Goal: Information Seeking & Learning: Check status

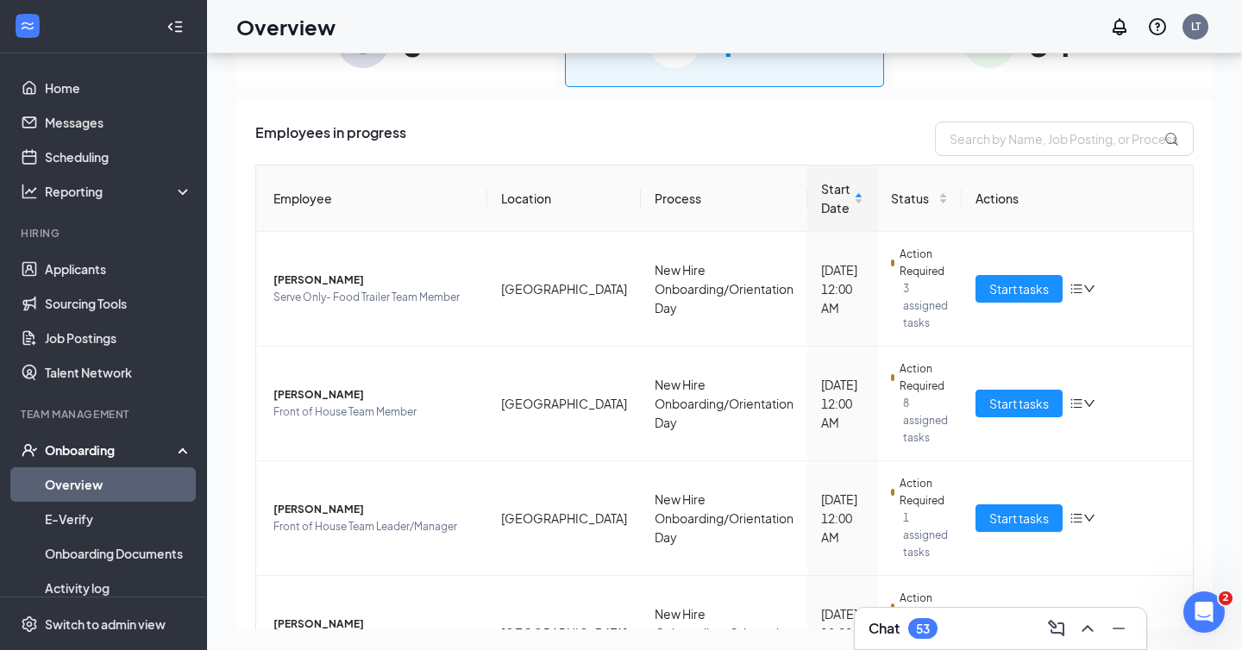
scroll to position [109, 0]
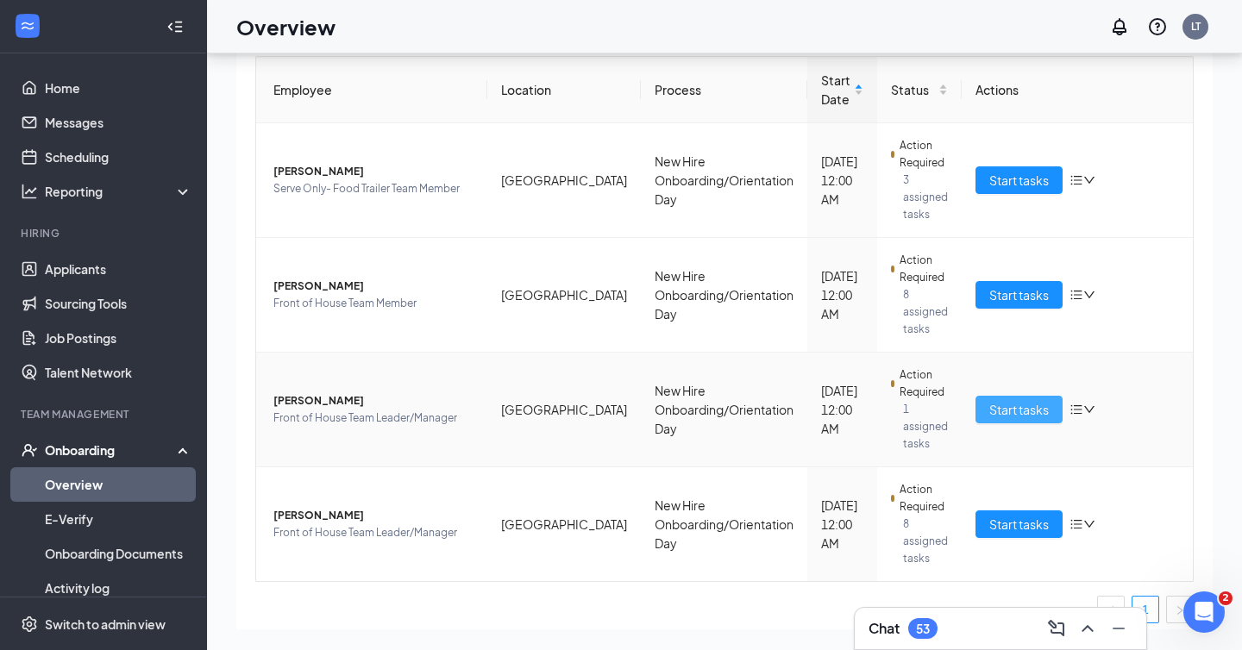
click at [1031, 400] on span "Start tasks" at bounding box center [1018, 409] width 59 height 19
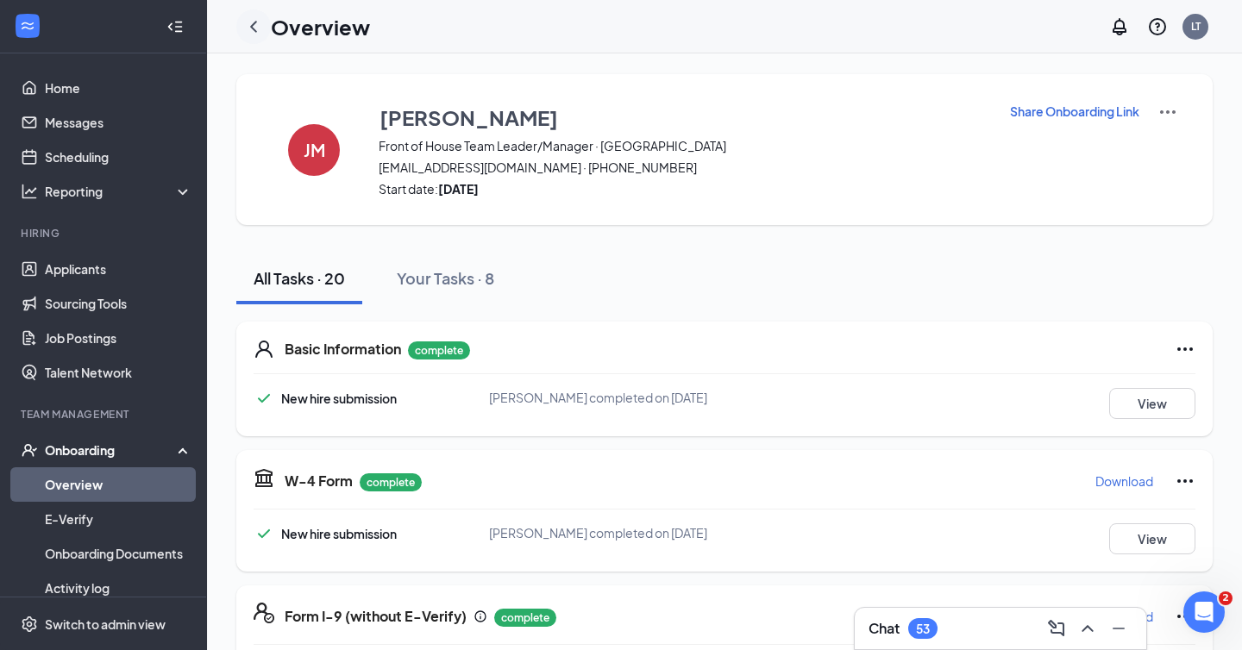
click at [250, 28] on icon "ChevronLeft" at bounding box center [253, 26] width 21 height 21
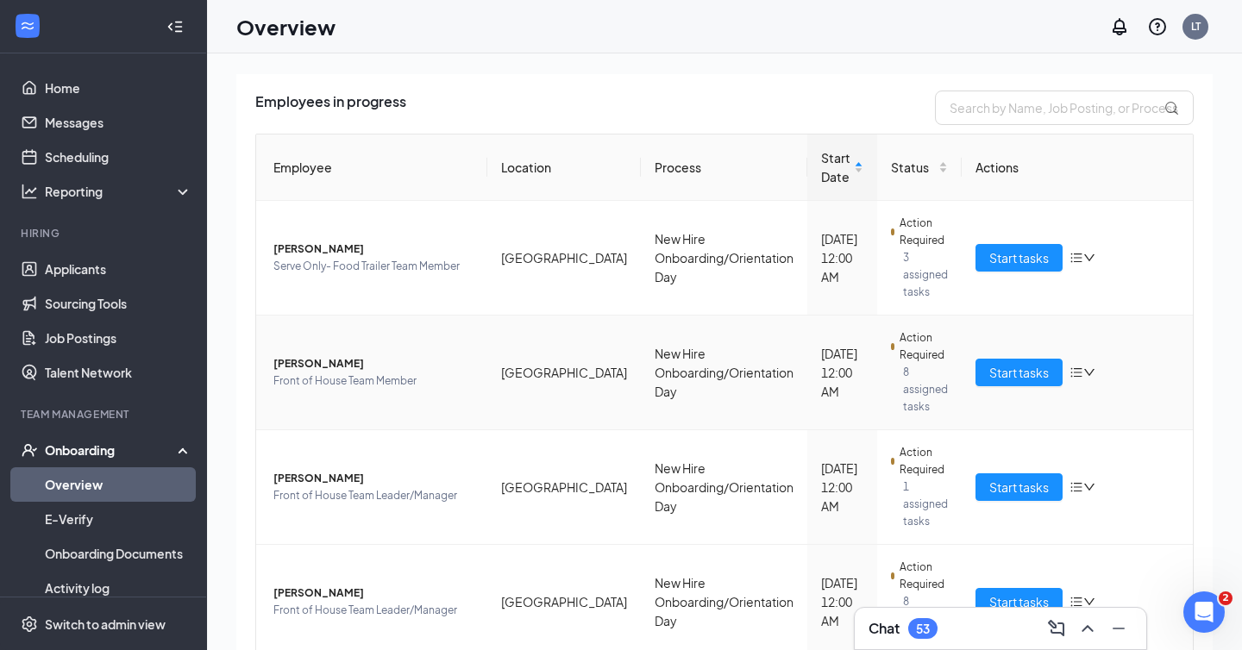
scroll to position [78, 0]
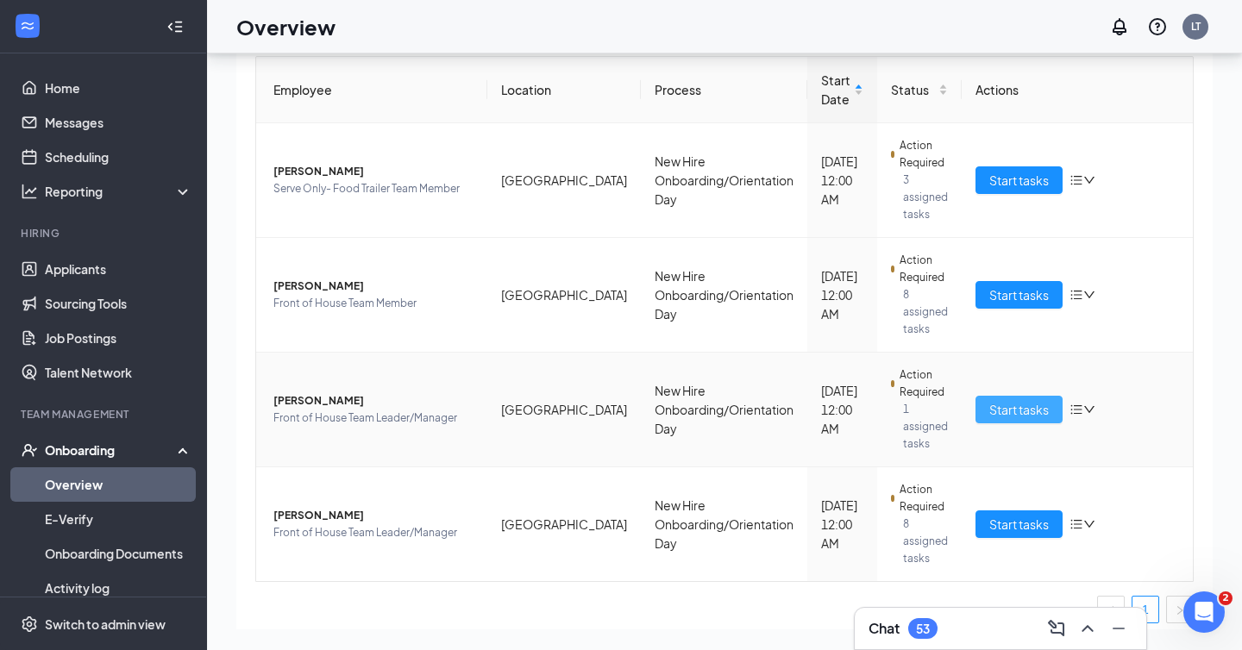
click at [1011, 396] on button "Start tasks" at bounding box center [1018, 410] width 87 height 28
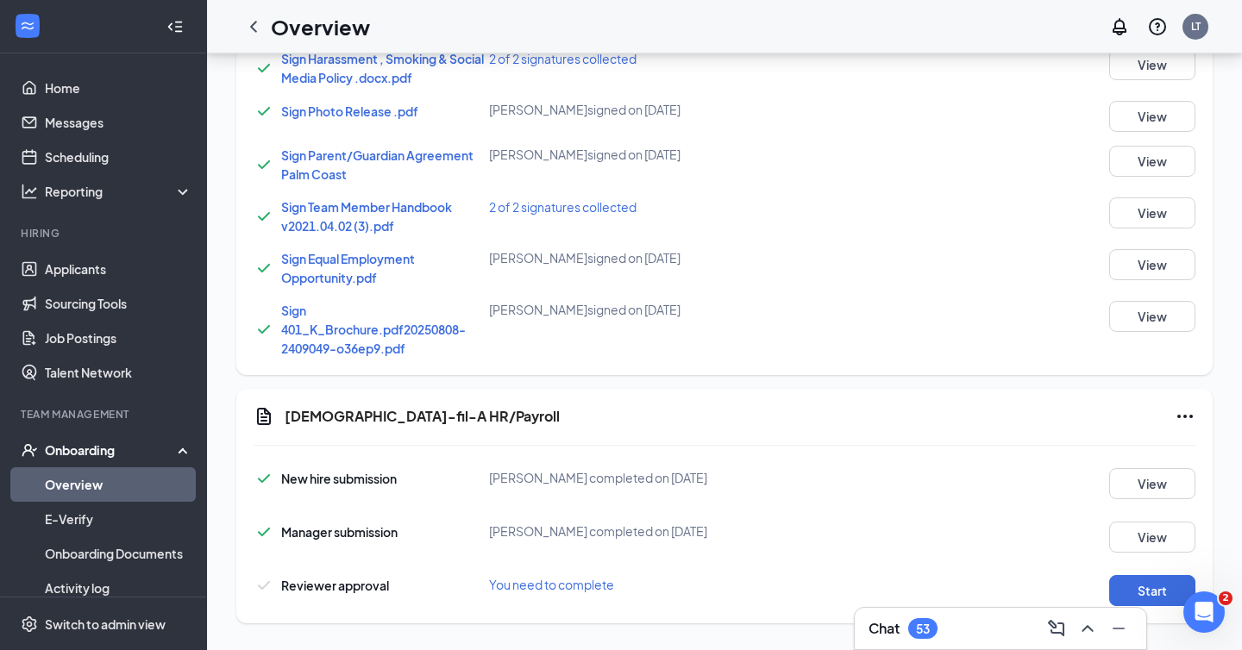
scroll to position [1325, 0]
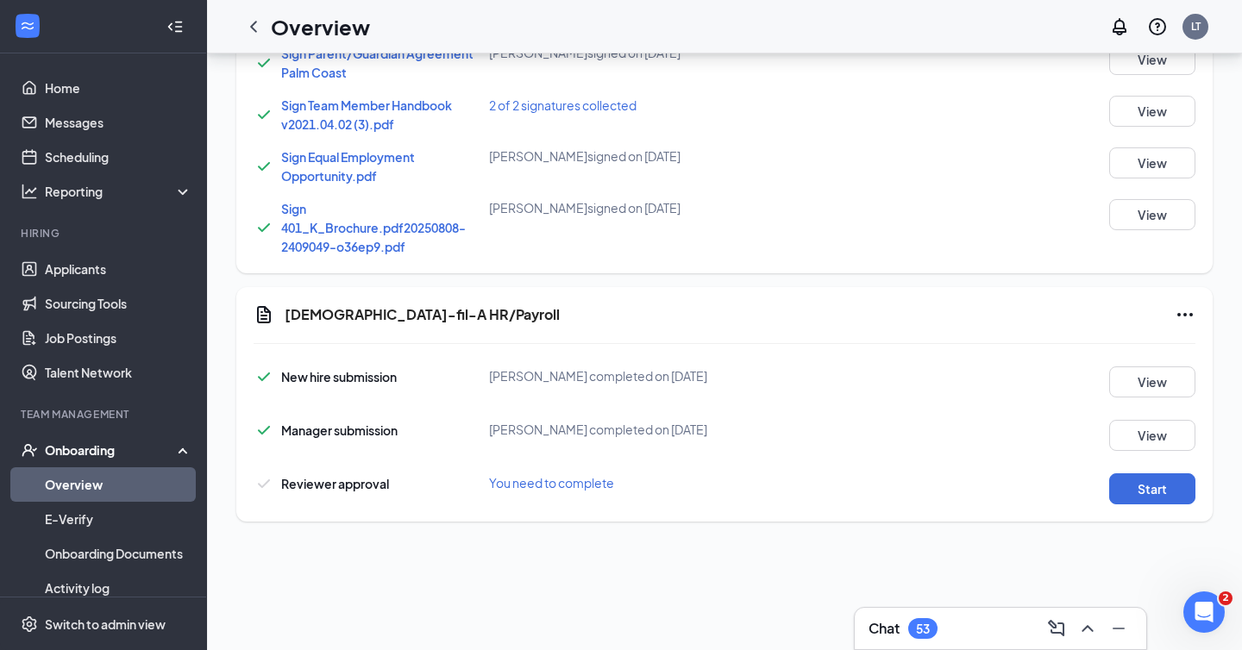
click at [1173, 512] on div "Chick-fil-A HR/Payroll New hire submission Jordan H Mills completed on Aug 25, …" at bounding box center [724, 404] width 976 height 235
click at [1160, 491] on button "Start" at bounding box center [1152, 488] width 86 height 31
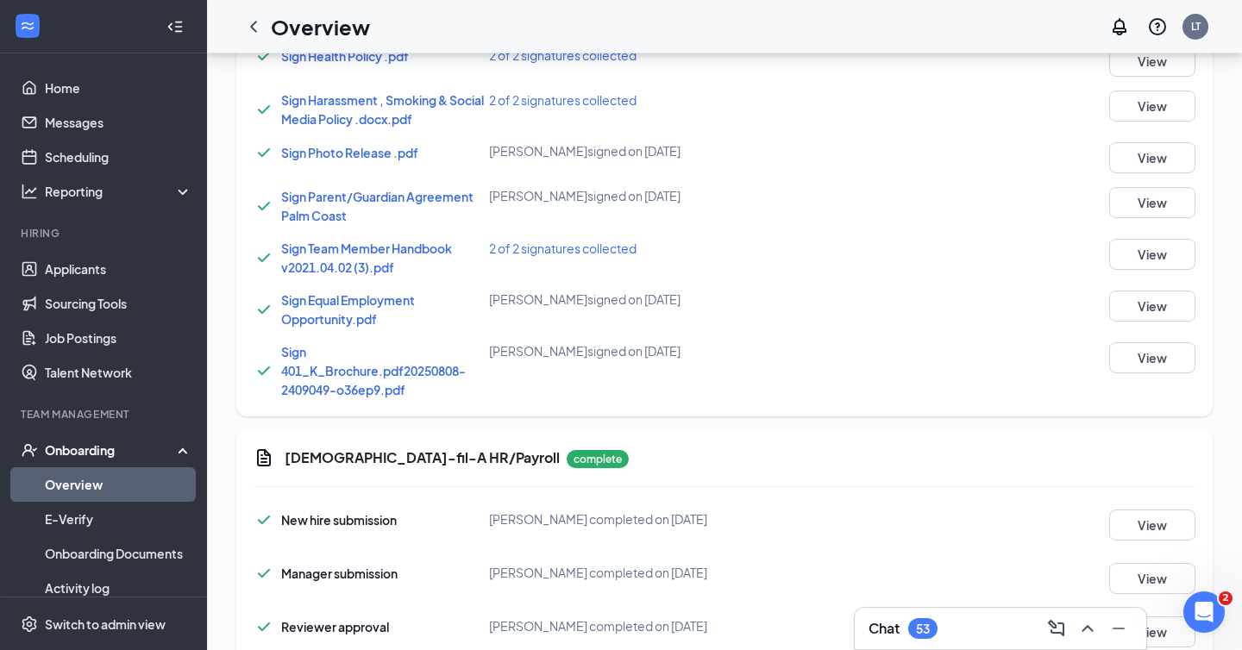
scroll to position [1325, 0]
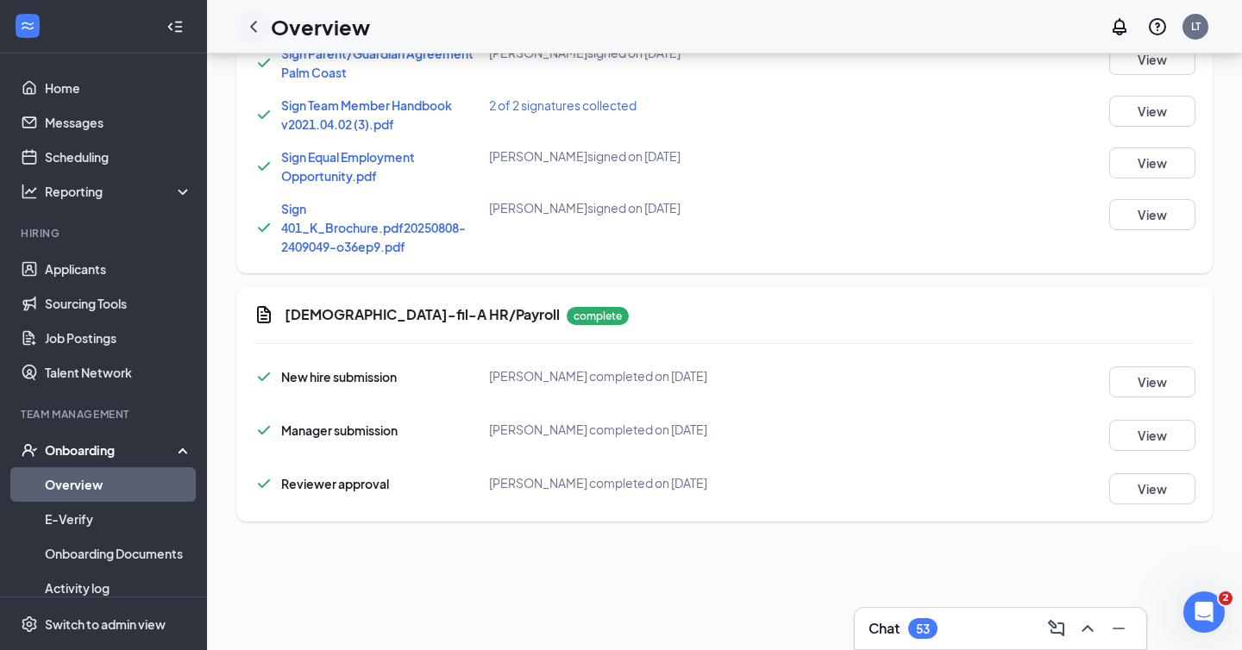
click at [258, 26] on icon "ChevronLeft" at bounding box center [253, 26] width 21 height 21
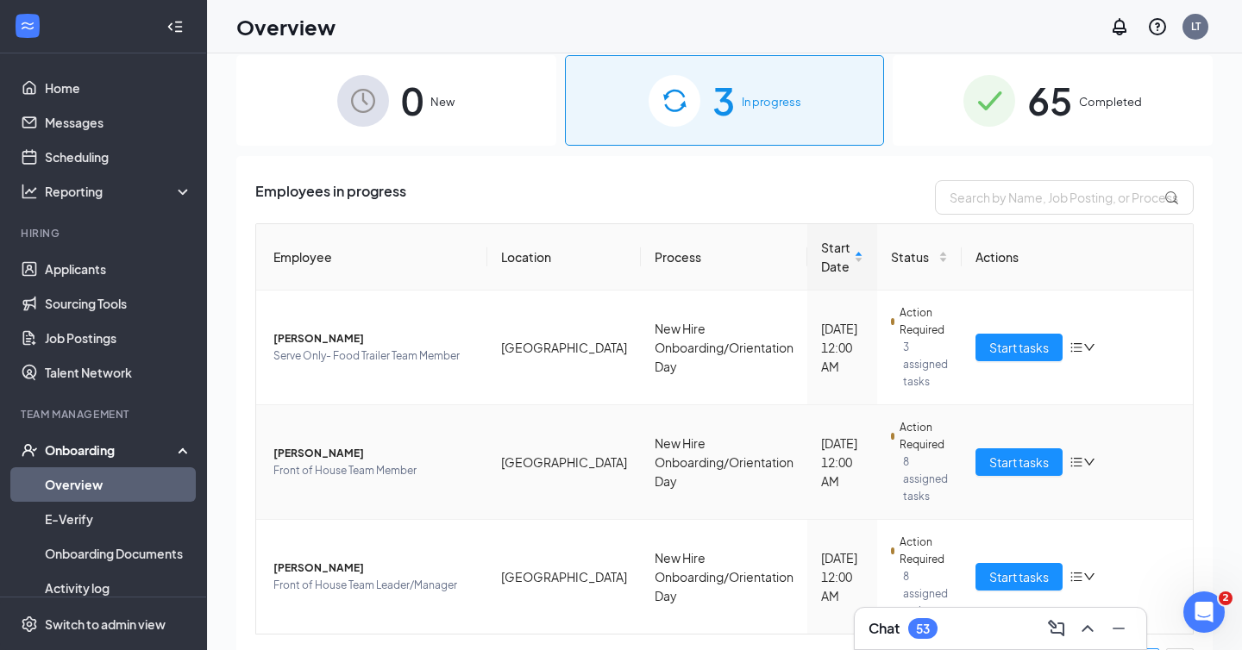
scroll to position [14, 0]
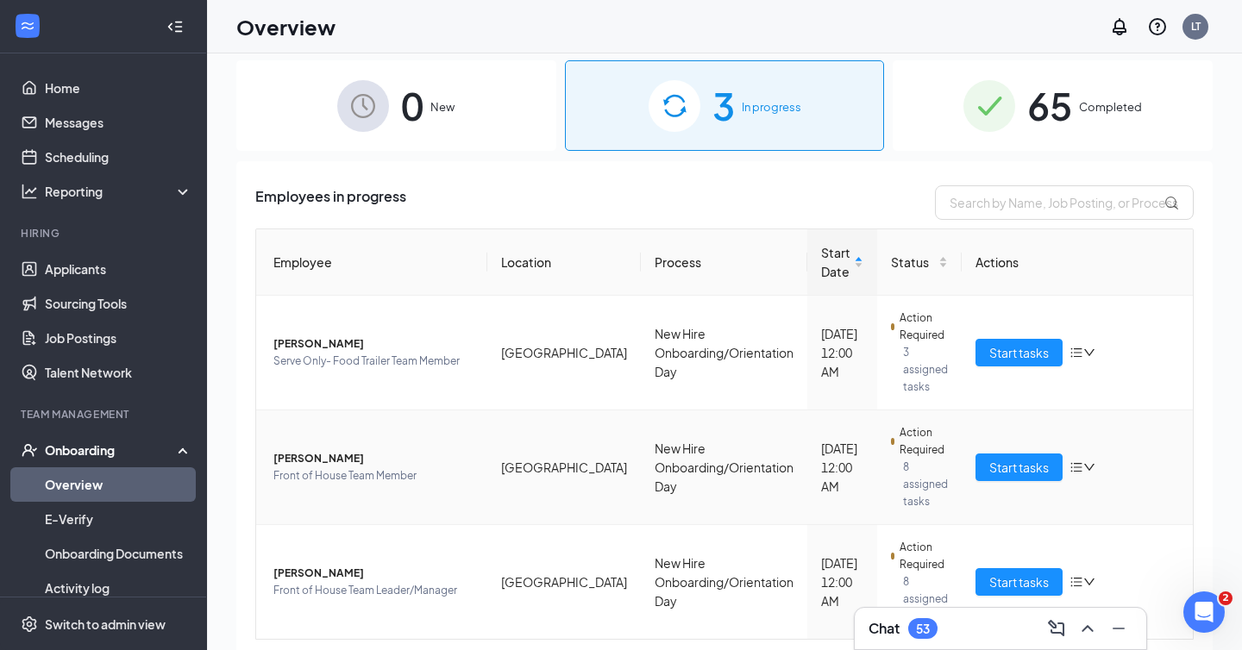
copy span "[PERSON_NAME]"
drag, startPoint x: 274, startPoint y: 434, endPoint x: 363, endPoint y: 434, distance: 88.8
click at [363, 450] on span "[PERSON_NAME]" at bounding box center [373, 458] width 200 height 17
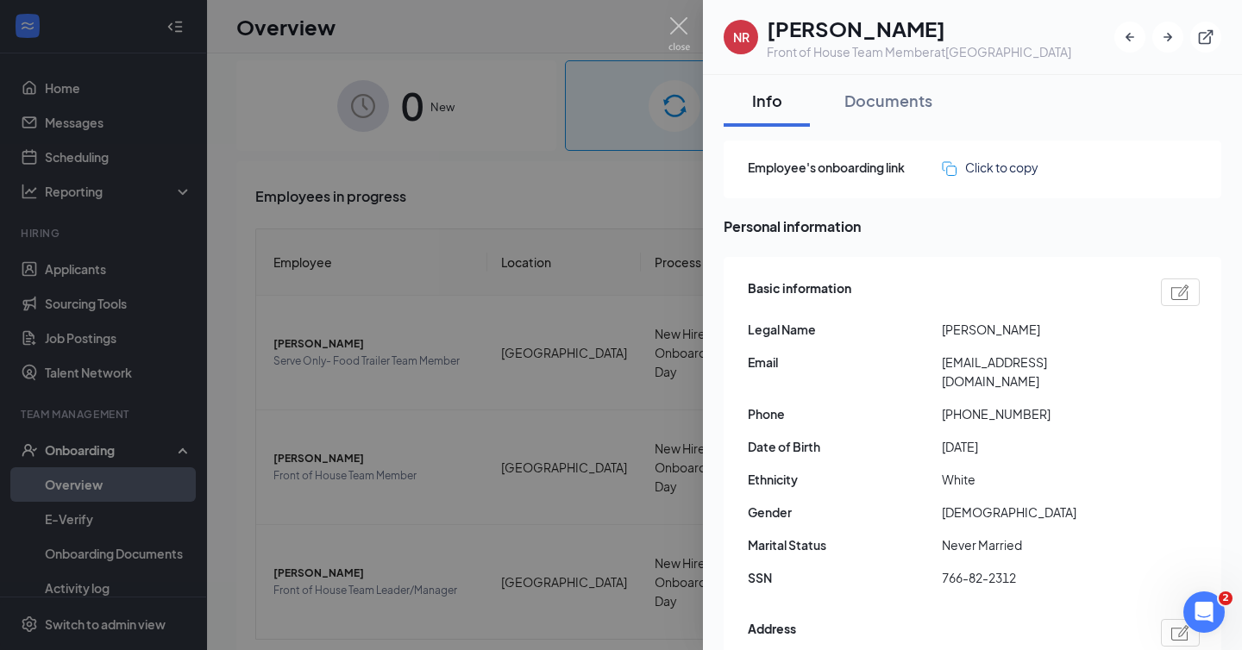
click at [690, 25] on div at bounding box center [621, 325] width 1242 height 650
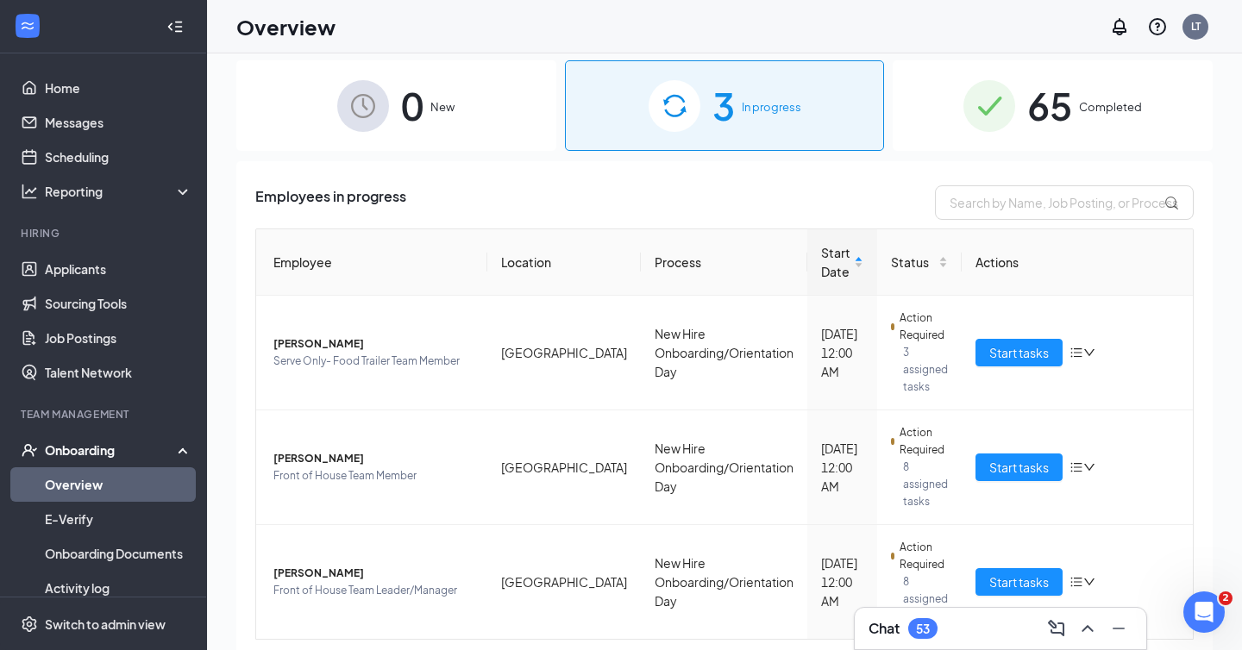
click at [695, 185] on div "Employees in progress" at bounding box center [724, 202] width 938 height 34
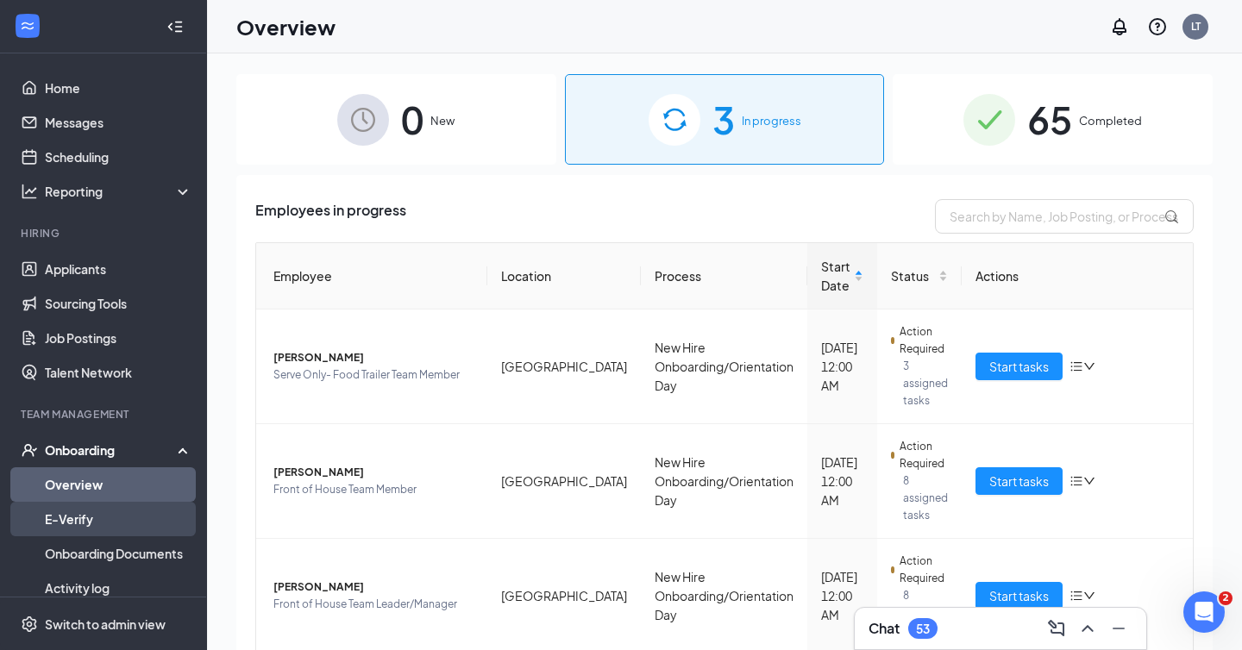
scroll to position [60, 0]
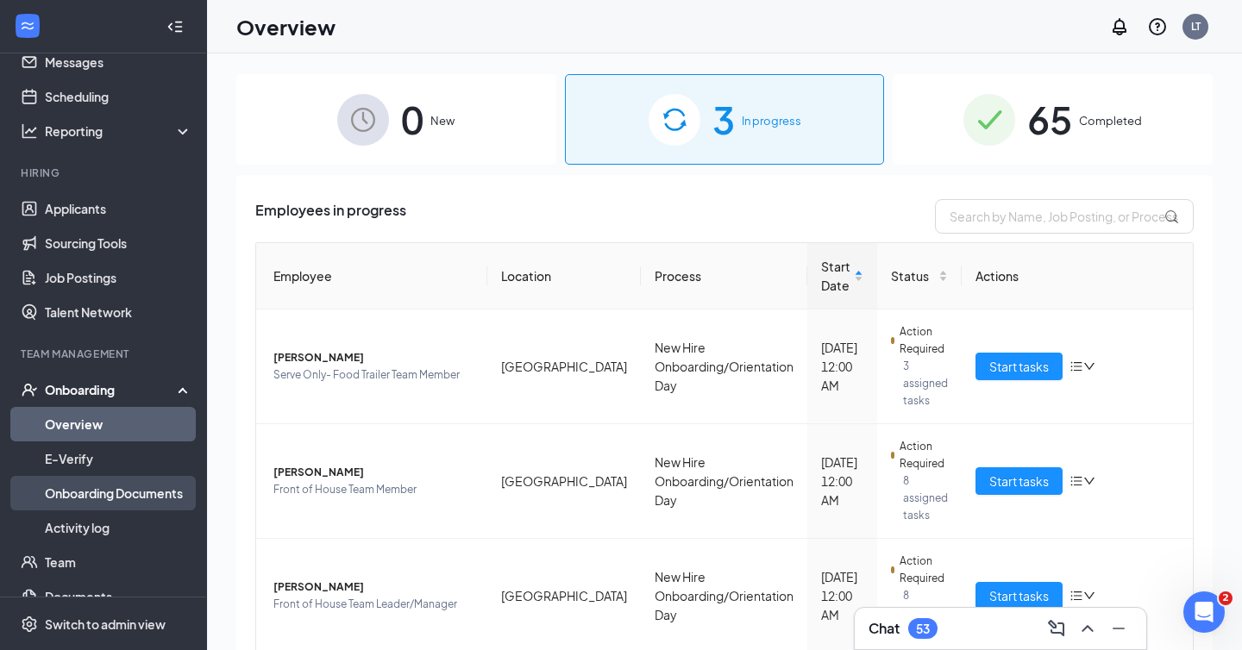
click at [116, 498] on link "Onboarding Documents" at bounding box center [118, 493] width 147 height 34
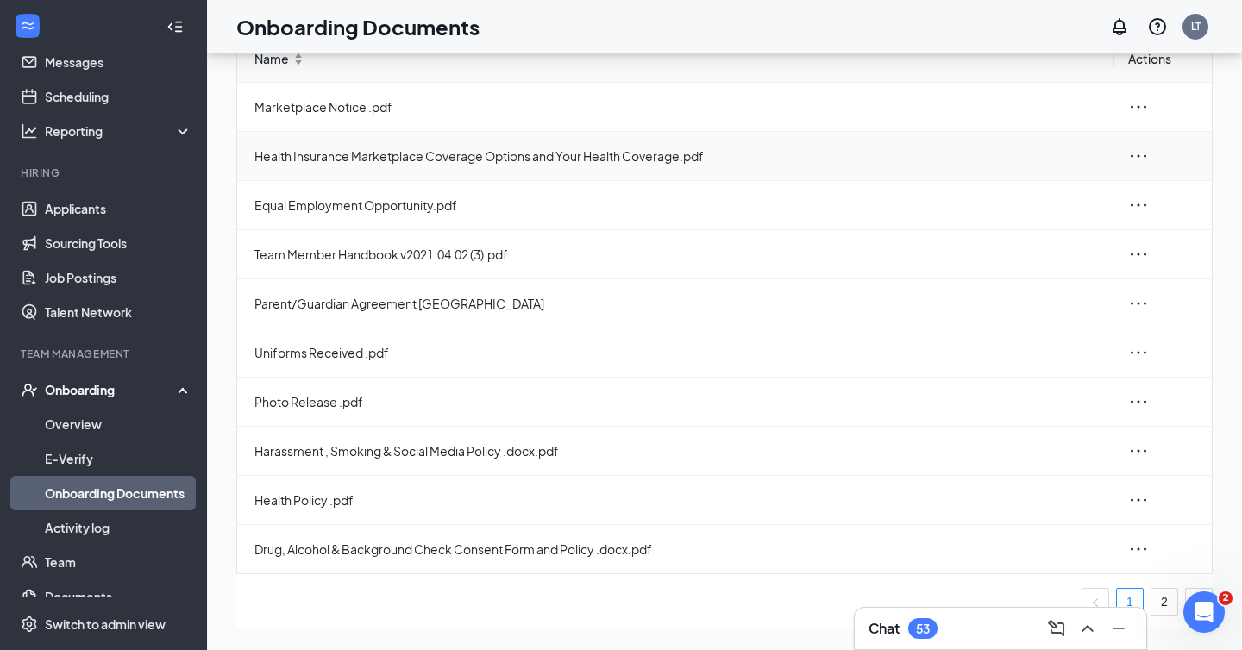
scroll to position [118, 0]
click at [1152, 589] on link "2" at bounding box center [1164, 602] width 26 height 26
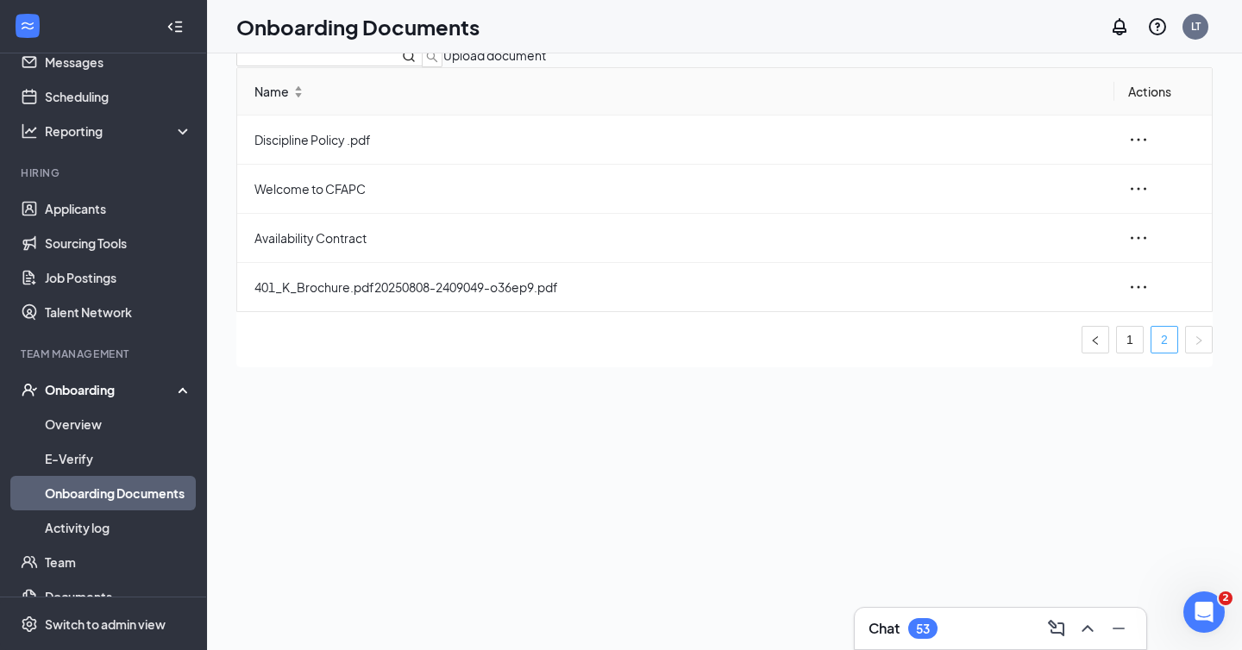
scroll to position [37, 0]
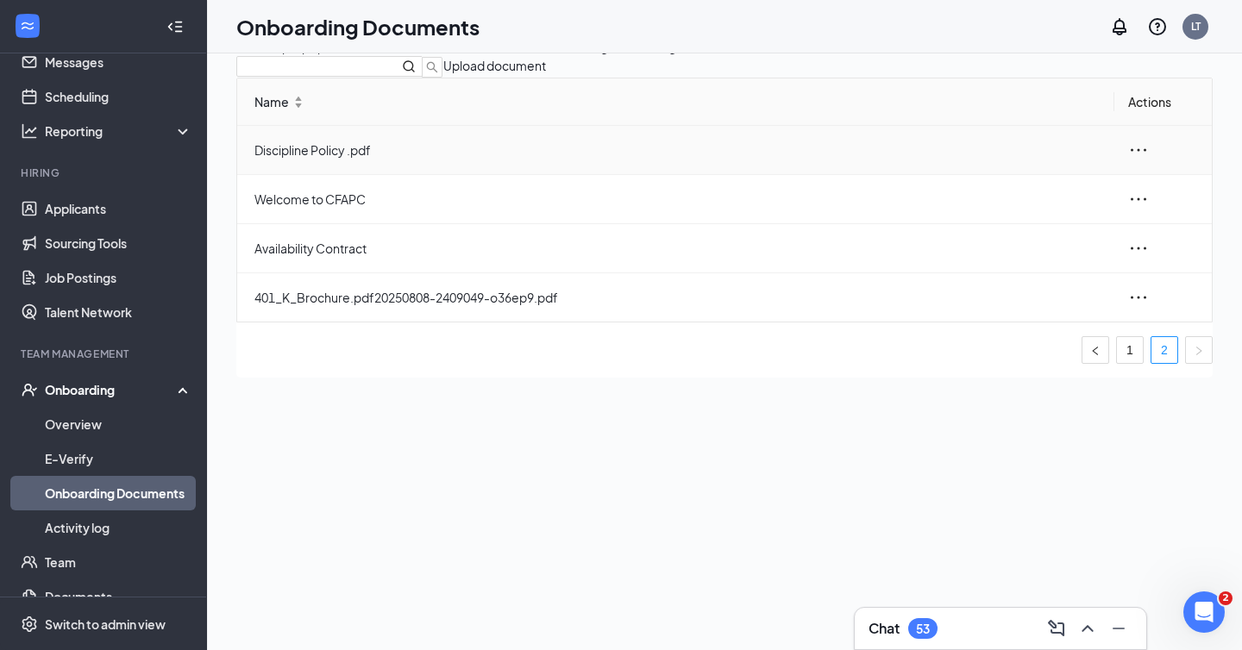
click at [1128, 160] on icon "ellipsis" at bounding box center [1138, 150] width 21 height 21
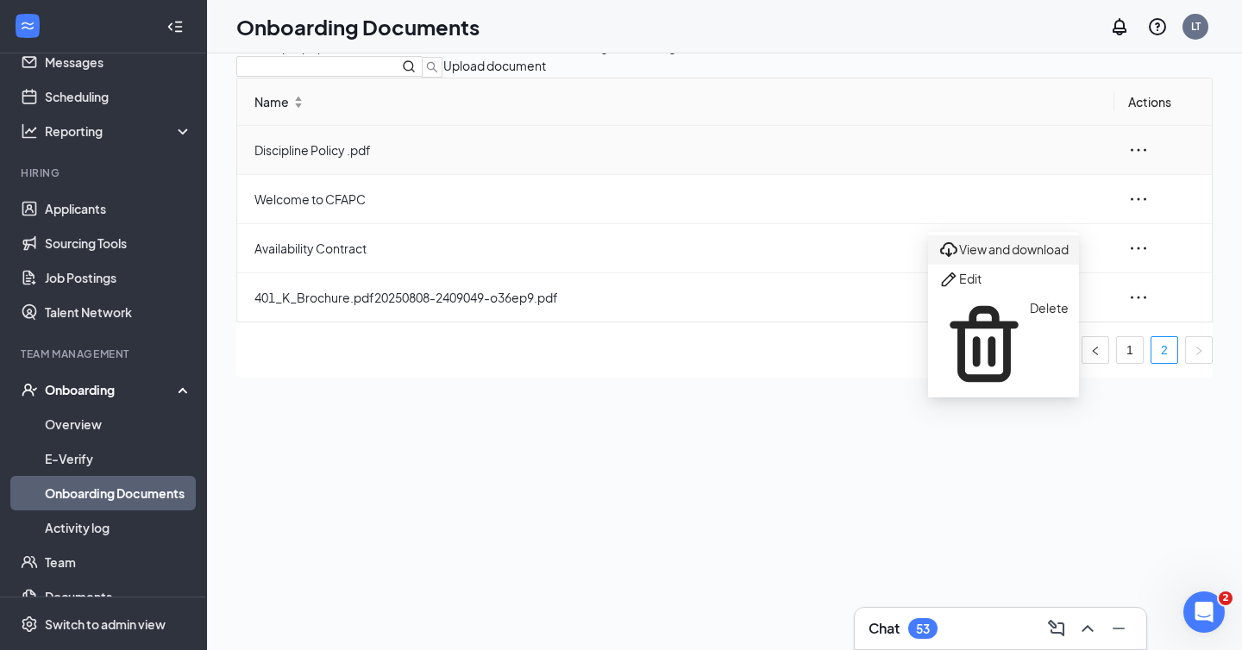
click at [1032, 255] on div "View and download" at bounding box center [1003, 250] width 130 height 21
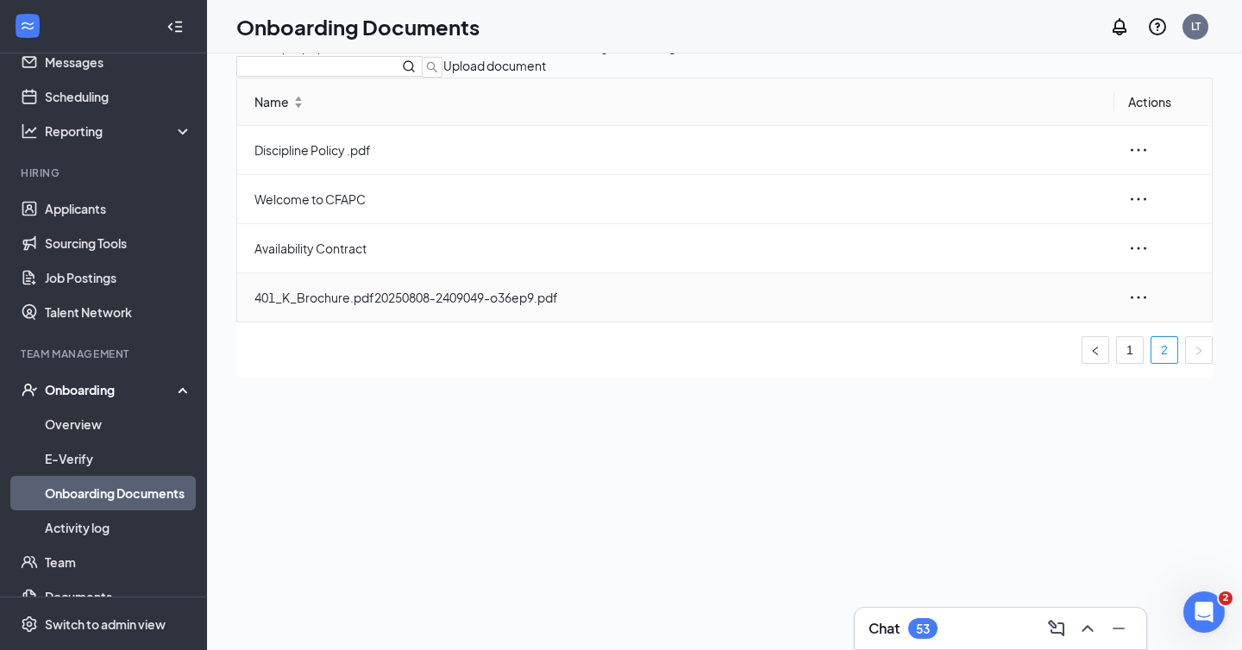
click at [370, 307] on span "401_K_Brochure.pdf20250808-2409049-o36ep9.pdf" at bounding box center [677, 297] width 846 height 19
click at [1128, 308] on icon "ellipsis" at bounding box center [1138, 297] width 21 height 21
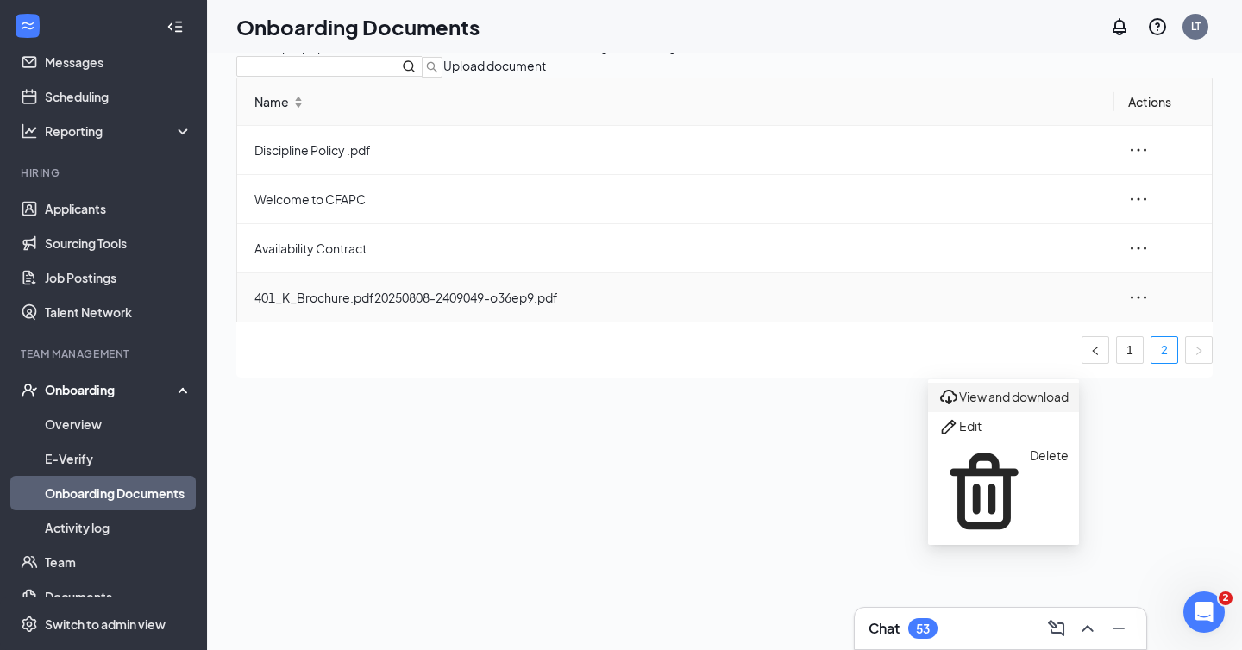
click at [1058, 408] on div "View and download" at bounding box center [1003, 397] width 130 height 21
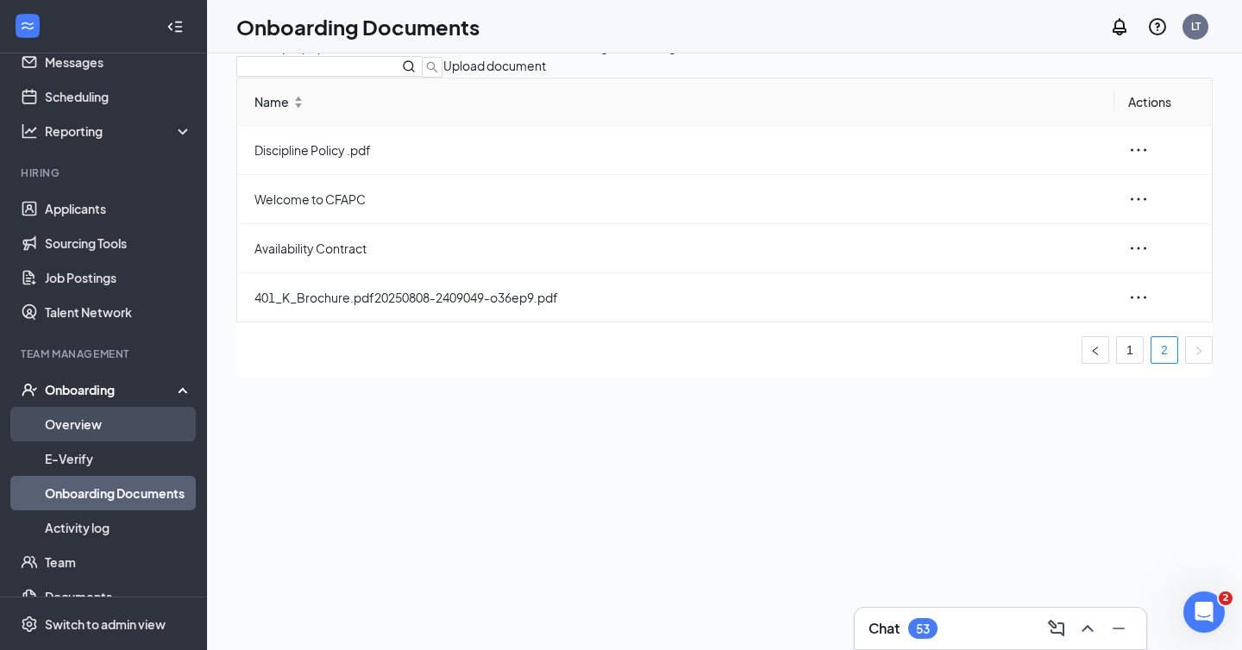
click at [59, 435] on link "Overview" at bounding box center [118, 424] width 147 height 34
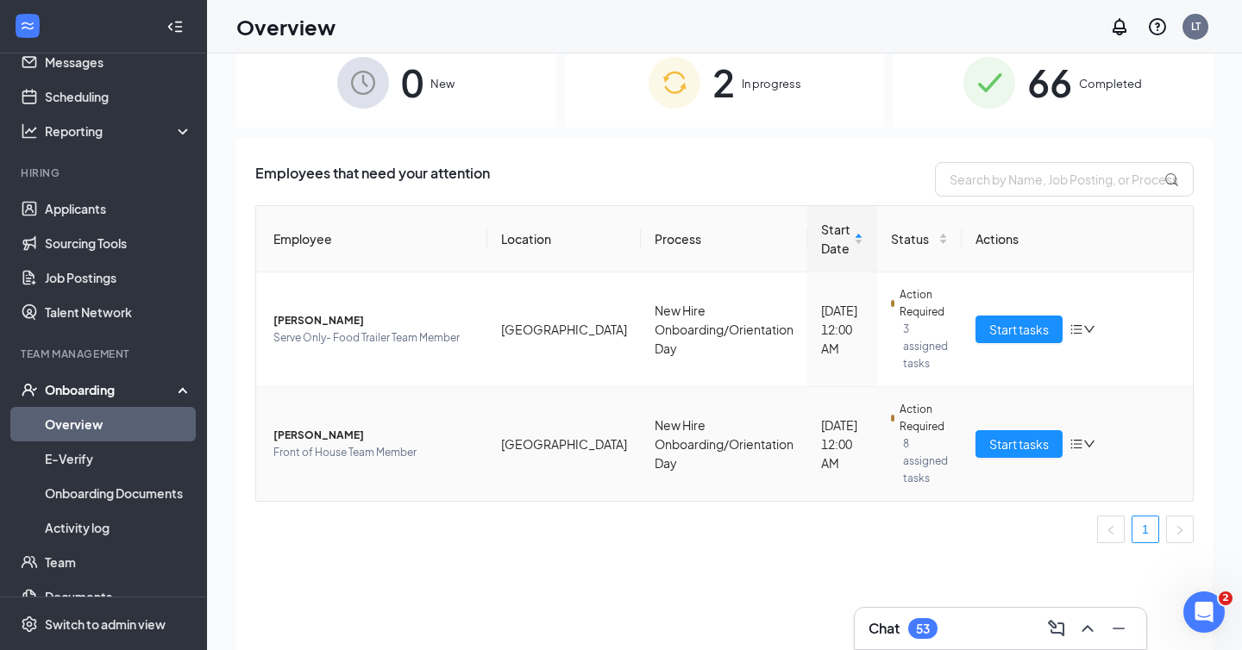
click at [981, 101] on img at bounding box center [989, 83] width 52 height 52
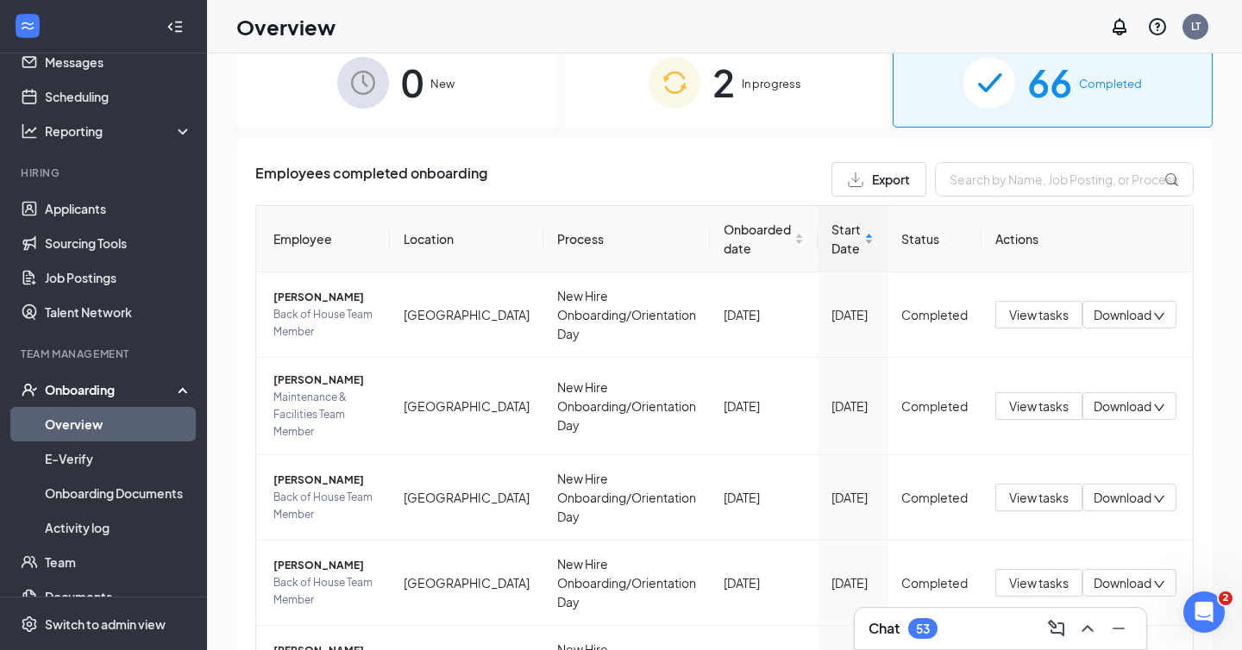
click at [831, 242] on span "Start Date" at bounding box center [845, 239] width 29 height 38
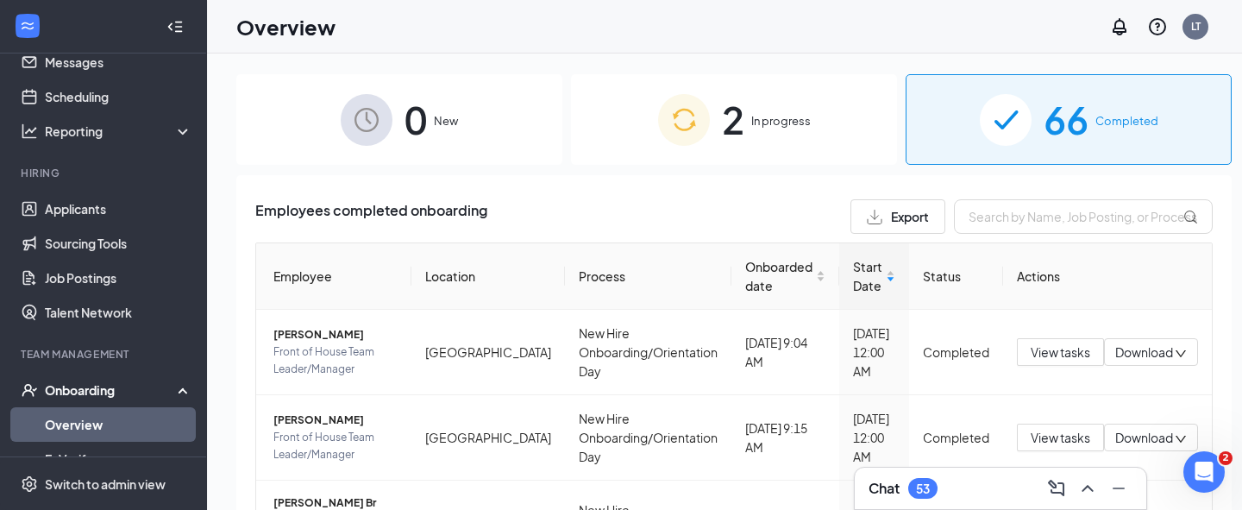
click at [952, 116] on div "66 Completed" at bounding box center [1068, 119] width 326 height 91
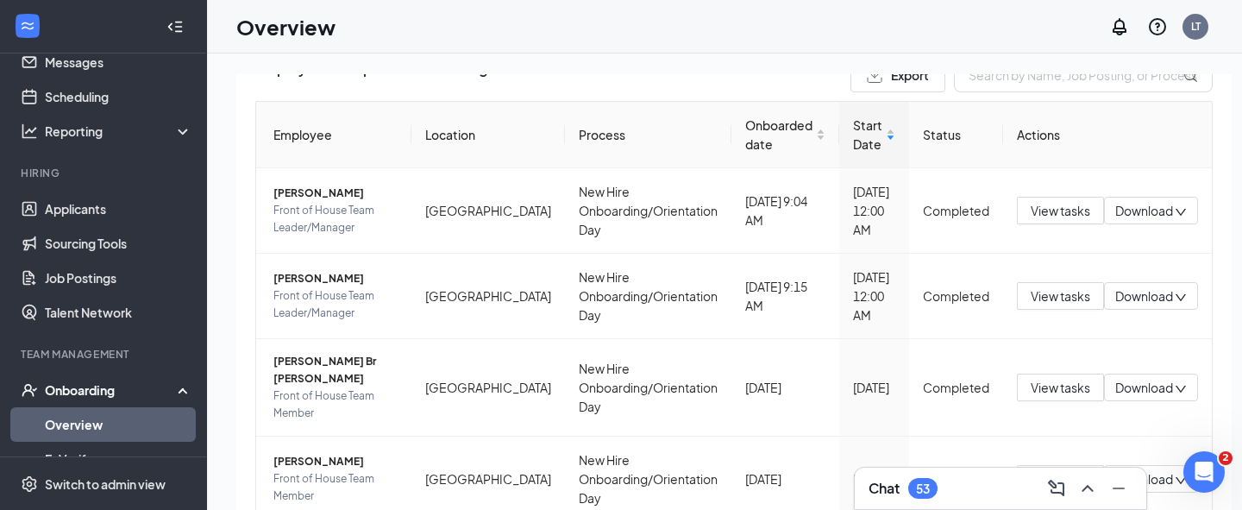
scroll to position [155, 0]
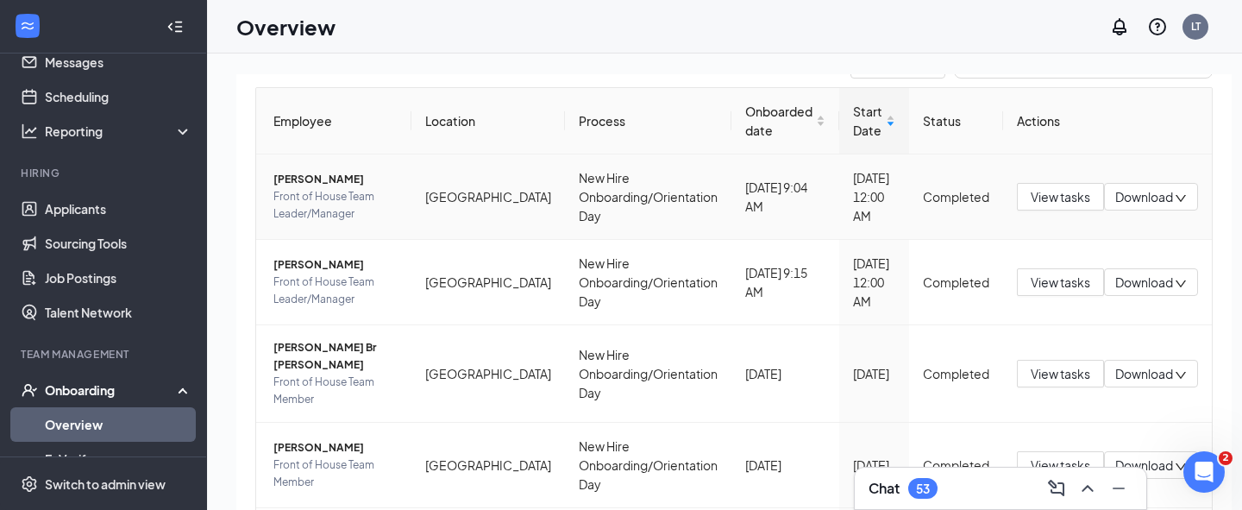
click at [343, 201] on span "Front of House Team Leader/Manager" at bounding box center [335, 205] width 124 height 34
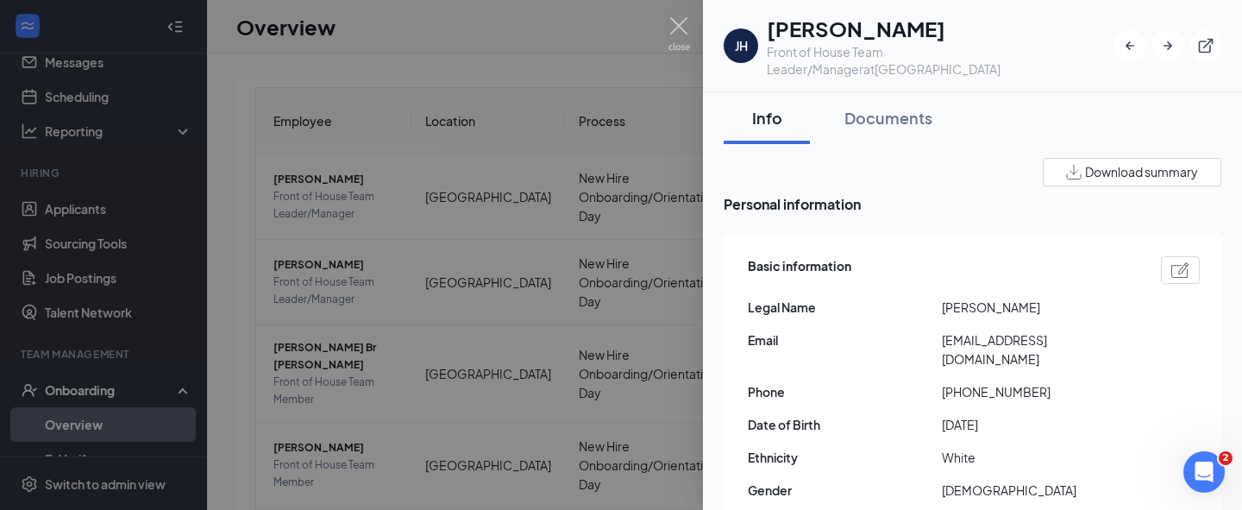
click at [1004, 341] on div "Basic information Legal Name [PERSON_NAME] Email [EMAIL_ADDRESS][DOMAIN_NAME] P…" at bounding box center [974, 415] width 452 height 327
click at [1004, 330] on span "[EMAIL_ADDRESS][DOMAIN_NAME]" at bounding box center [1039, 349] width 194 height 38
copy span "[EMAIL_ADDRESS][DOMAIN_NAME]"
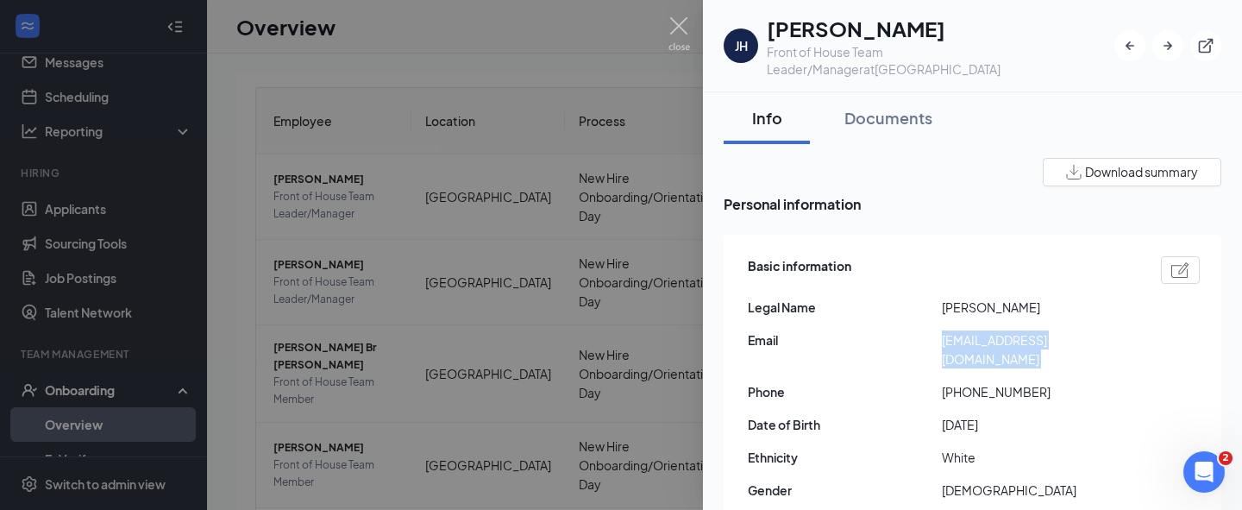
click at [1001, 382] on span "[PHONE_NUMBER]" at bounding box center [1039, 391] width 194 height 19
click at [1037, 382] on span "[PHONE_NUMBER]" at bounding box center [1039, 391] width 194 height 19
drag, startPoint x: 1037, startPoint y: 355, endPoint x: 954, endPoint y: 355, distance: 83.6
click at [954, 382] on span "[PHONE_NUMBER]" at bounding box center [1039, 391] width 194 height 19
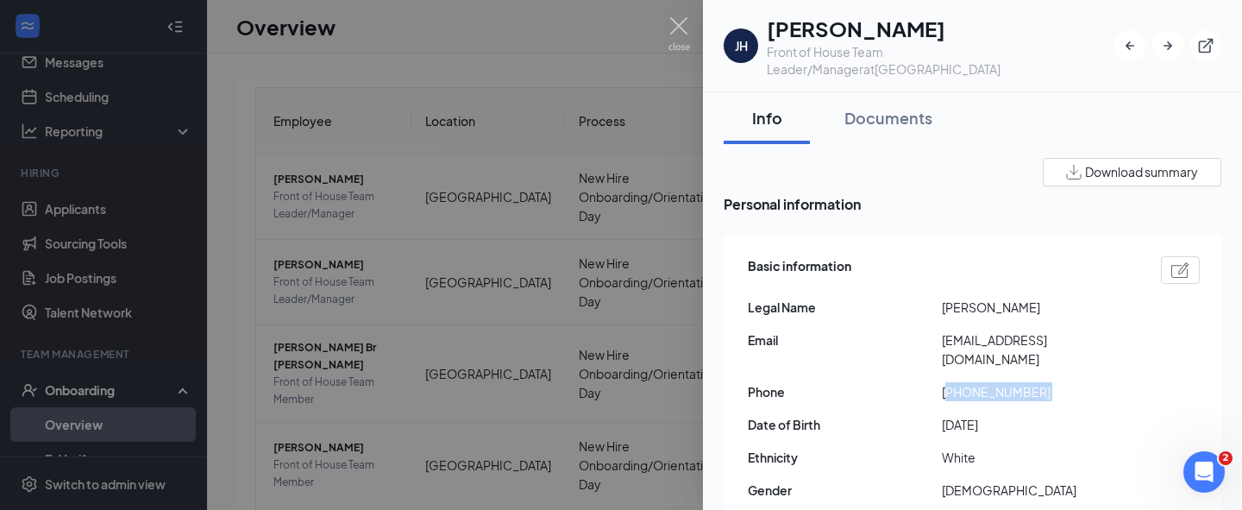
click at [954, 382] on span "[PHONE_NUMBER]" at bounding box center [1039, 391] width 194 height 19
drag, startPoint x: 955, startPoint y: 351, endPoint x: 1055, endPoint y: 355, distance: 99.2
click at [1055, 382] on span "[PHONE_NUMBER]" at bounding box center [1039, 391] width 194 height 19
copy span "7019360501"
click at [1055, 382] on span "[PHONE_NUMBER]" at bounding box center [1039, 391] width 194 height 19
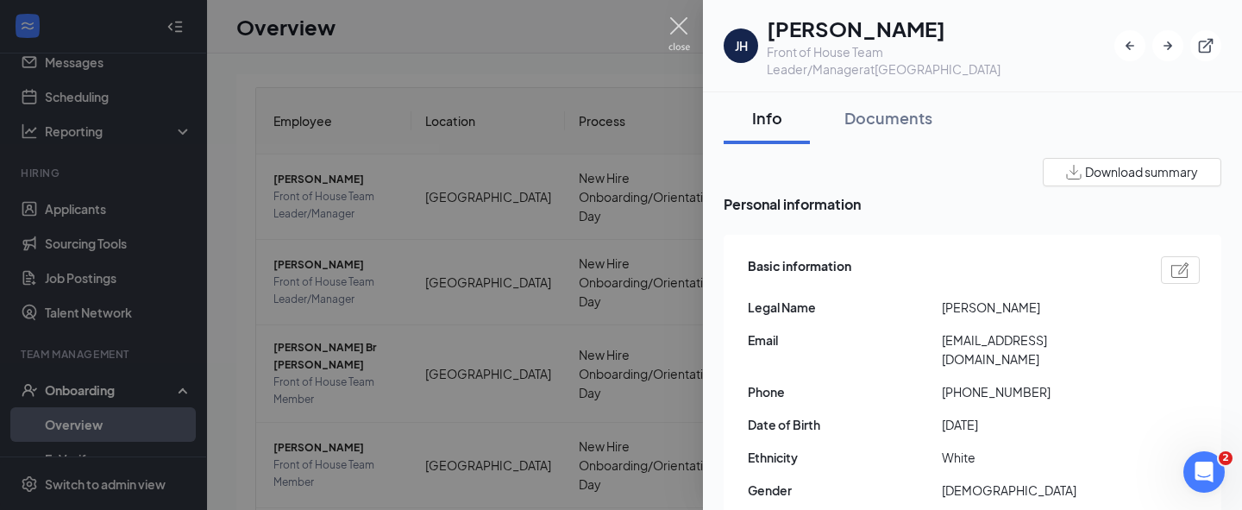
click at [676, 34] on img at bounding box center [679, 34] width 22 height 34
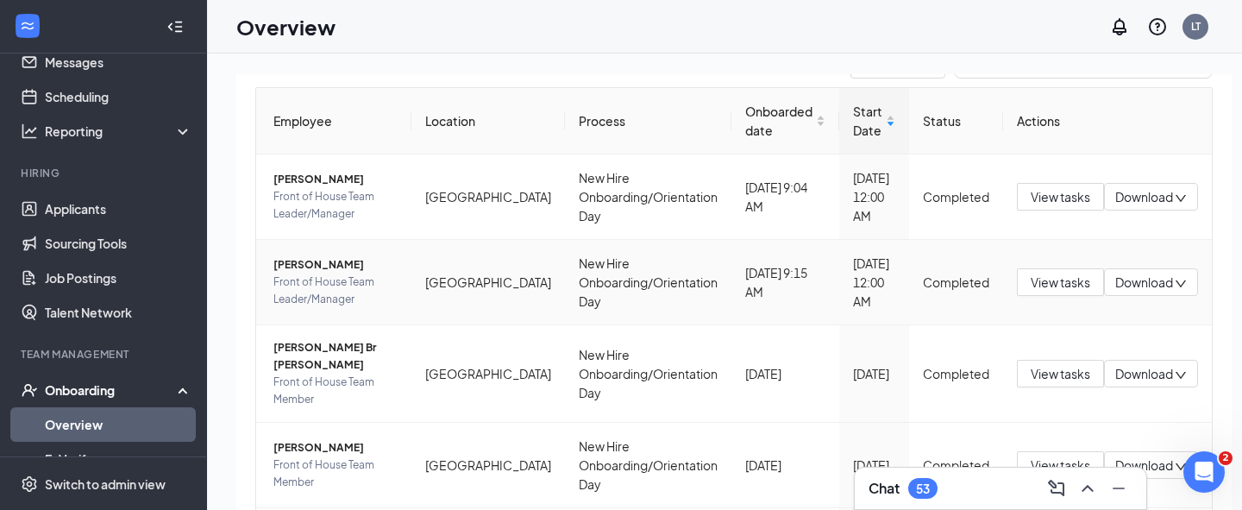
click at [302, 266] on span "[PERSON_NAME]" at bounding box center [335, 264] width 124 height 17
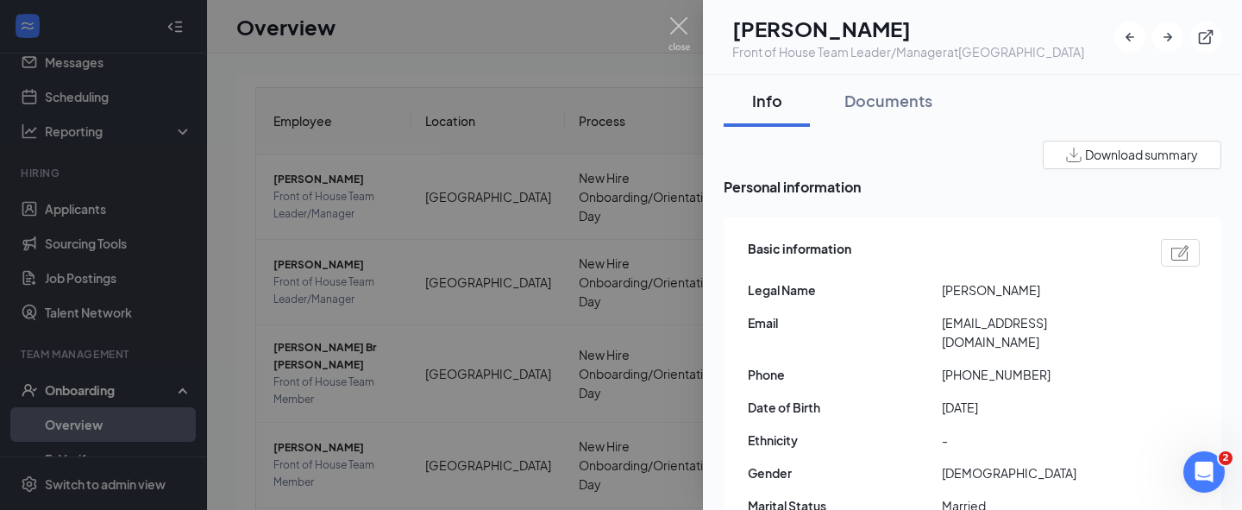
click at [1004, 325] on span "[EMAIL_ADDRESS][DOMAIN_NAME]" at bounding box center [1039, 332] width 194 height 38
copy span "[EMAIL_ADDRESS][DOMAIN_NAME]"
click at [1035, 365] on div "Basic information Legal Name [PERSON_NAME] Email [EMAIL_ADDRESS][DOMAIN_NAME] P…" at bounding box center [974, 398] width 452 height 327
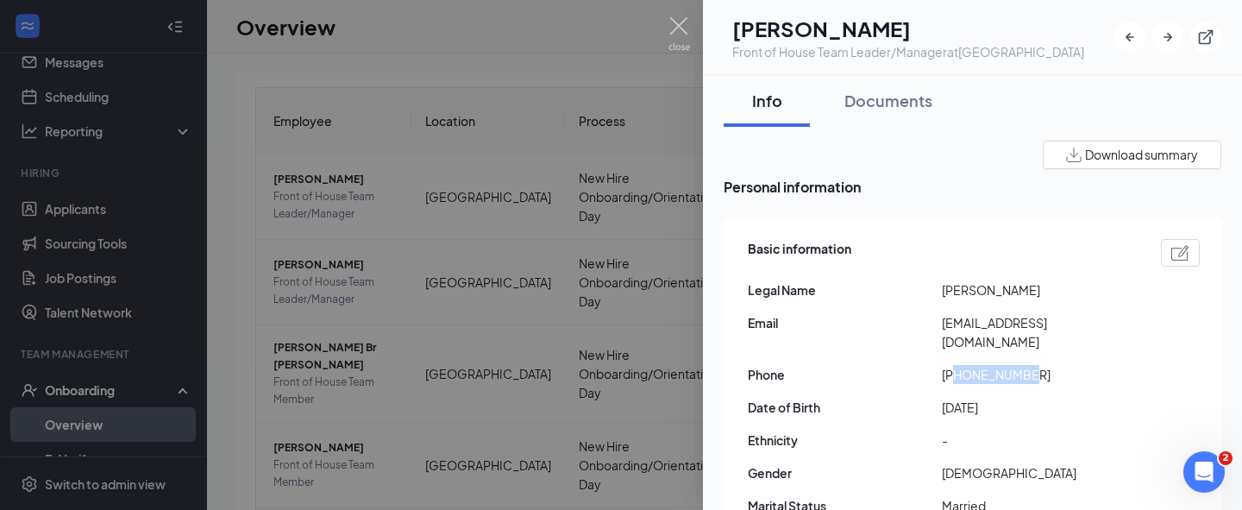
drag, startPoint x: 1030, startPoint y: 356, endPoint x: 954, endPoint y: 356, distance: 75.9
click at [954, 365] on span "[PHONE_NUMBER]" at bounding box center [1039, 374] width 194 height 19
copy span "3862756182"
click at [657, 22] on div at bounding box center [621, 255] width 1242 height 510
click at [657, 22] on div "Overview LT" at bounding box center [724, 26] width 1035 height 53
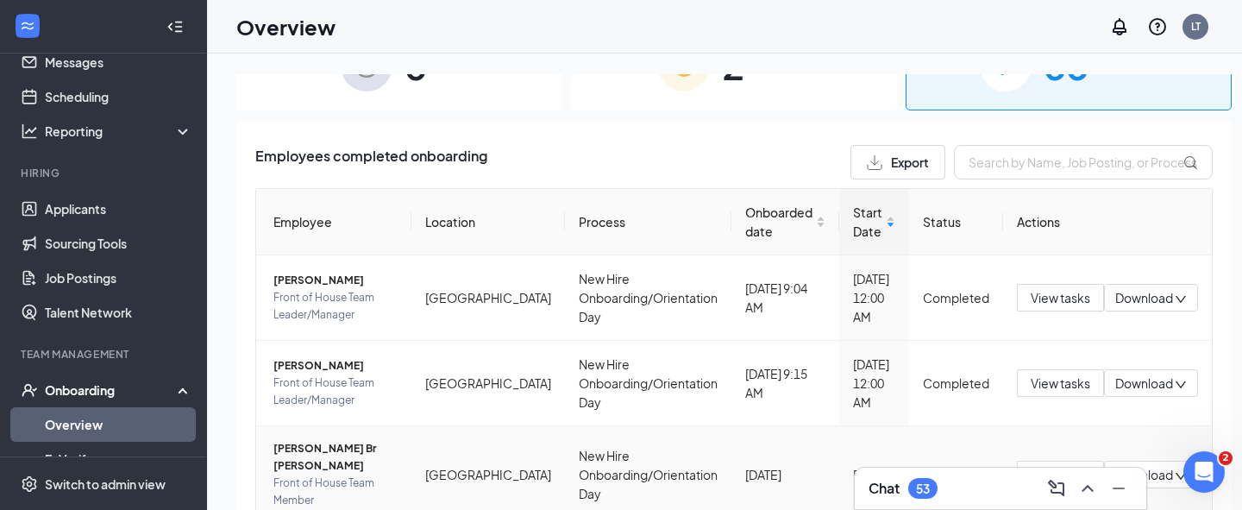
scroll to position [36, 0]
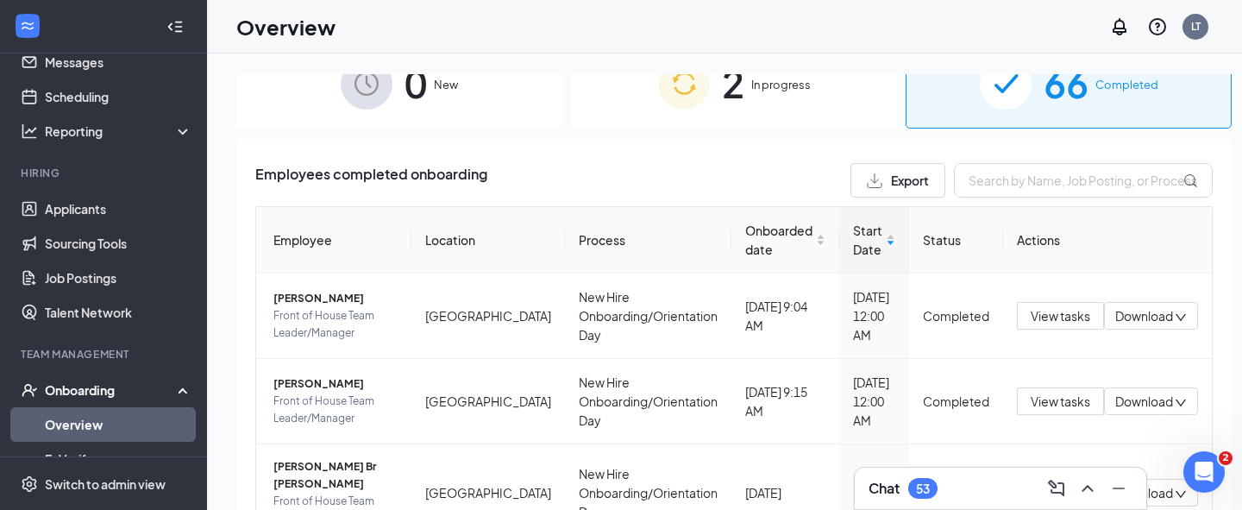
click at [683, 121] on div "2 In progress" at bounding box center [734, 83] width 326 height 91
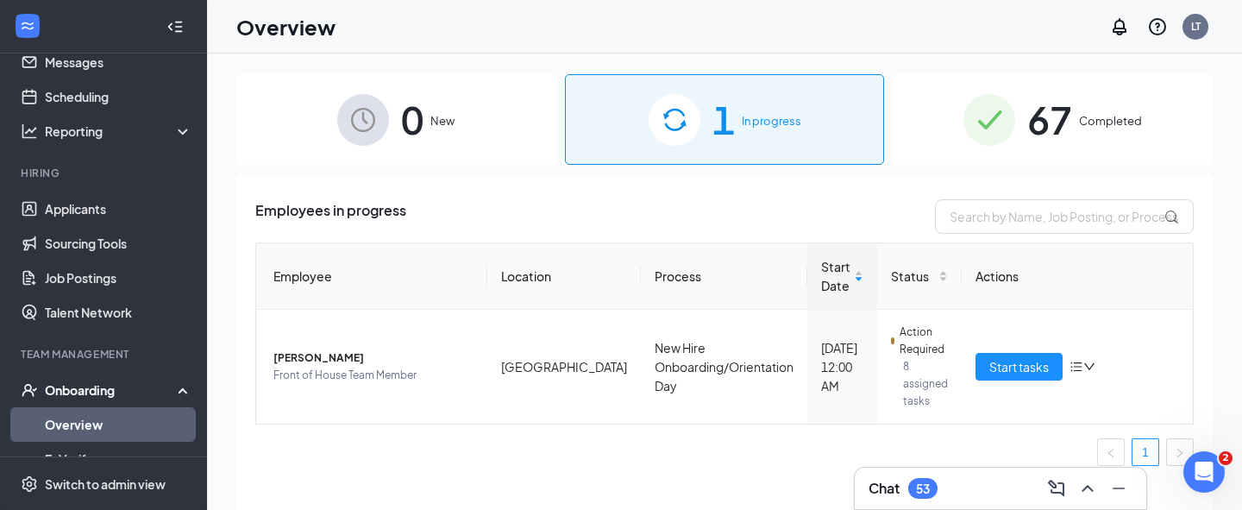
click at [1056, 122] on span "67" at bounding box center [1049, 119] width 45 height 59
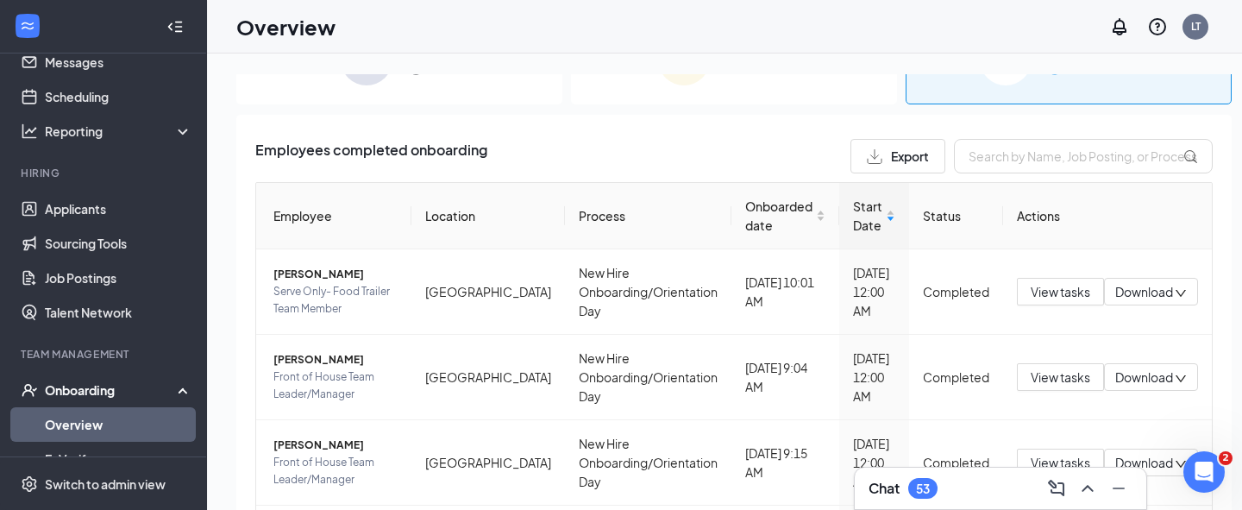
scroll to position [70, 0]
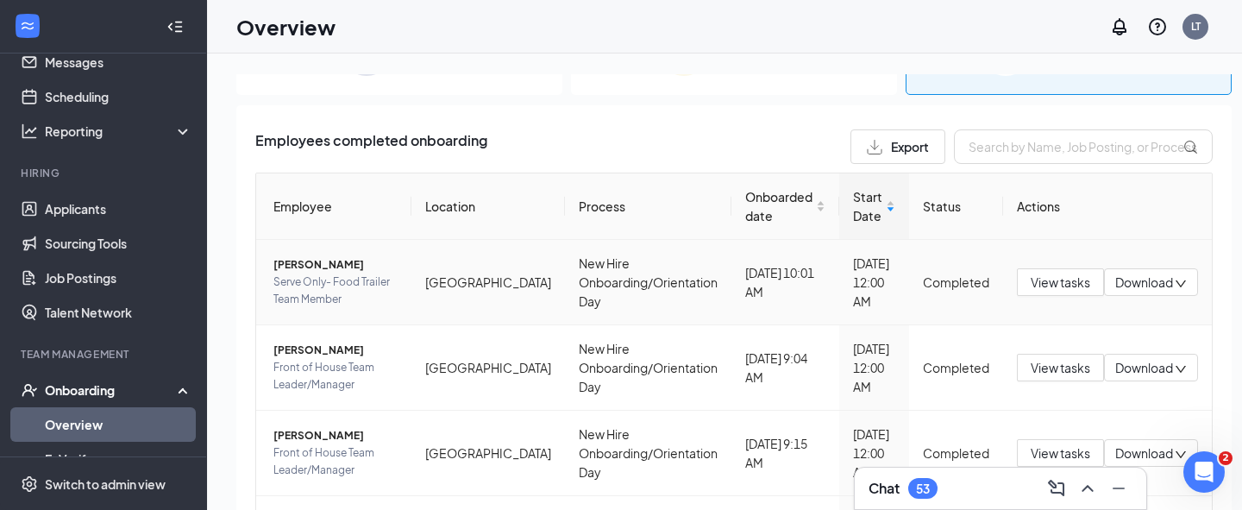
click at [296, 291] on span "Serve Only- Food Trailer Team Member" at bounding box center [335, 290] width 124 height 34
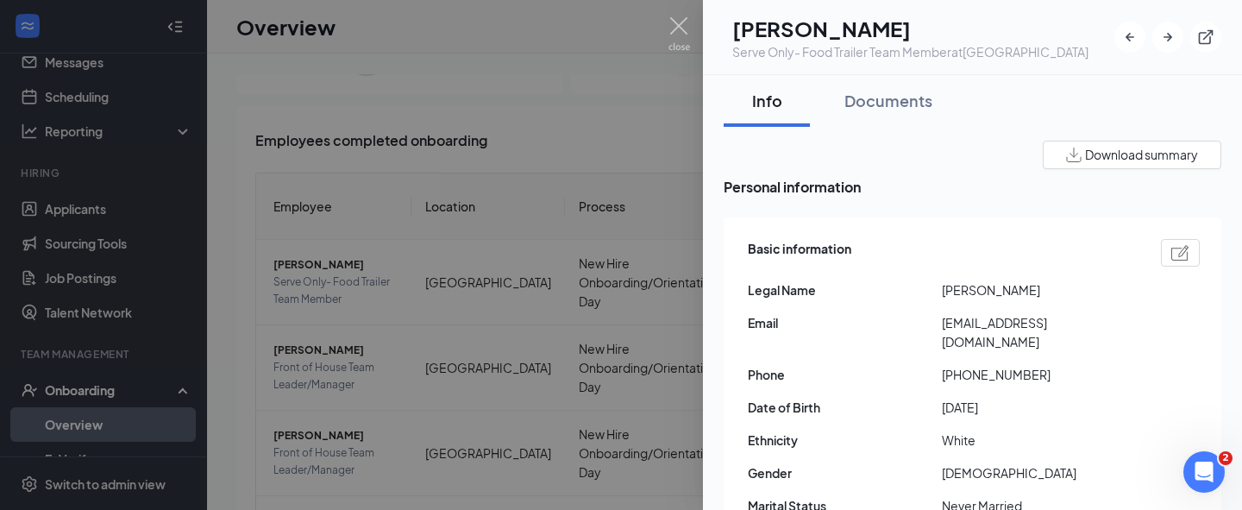
click at [973, 310] on div "Basic information Legal Name [PERSON_NAME] Email [EMAIL_ADDRESS][DOMAIN_NAME] P…" at bounding box center [974, 398] width 452 height 327
click at [973, 316] on span "[EMAIL_ADDRESS][DOMAIN_NAME]" at bounding box center [1039, 332] width 194 height 38
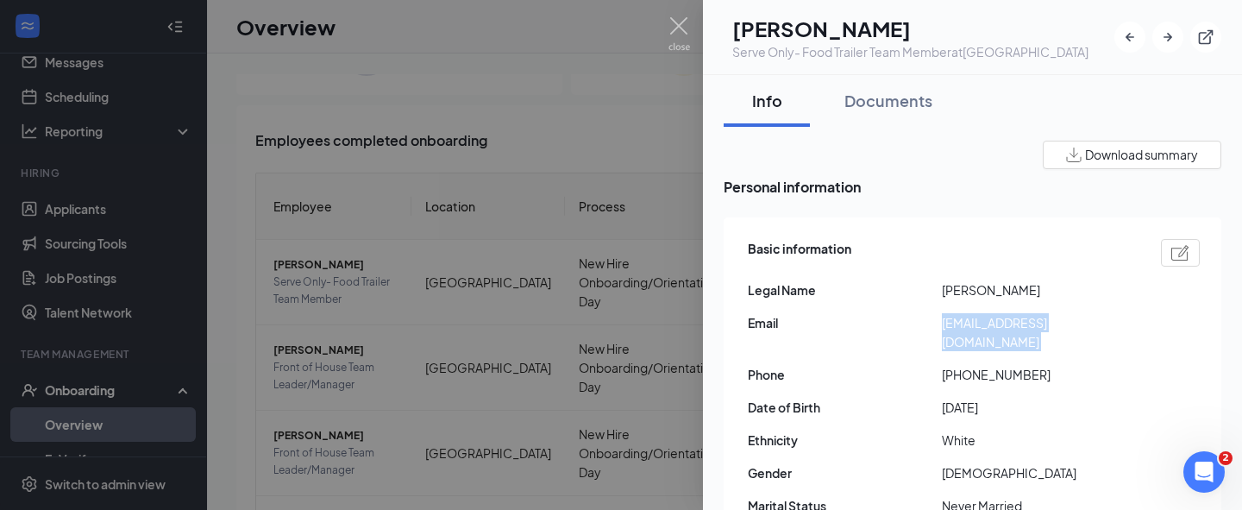
copy span "[EMAIL_ADDRESS][DOMAIN_NAME]"
click at [1051, 365] on span "[PHONE_NUMBER]" at bounding box center [1039, 374] width 194 height 19
drag, startPoint x: 1049, startPoint y: 357, endPoint x: 956, endPoint y: 359, distance: 93.1
click at [956, 365] on span "[PHONE_NUMBER]" at bounding box center [1039, 374] width 194 height 19
copy span "3865439958"
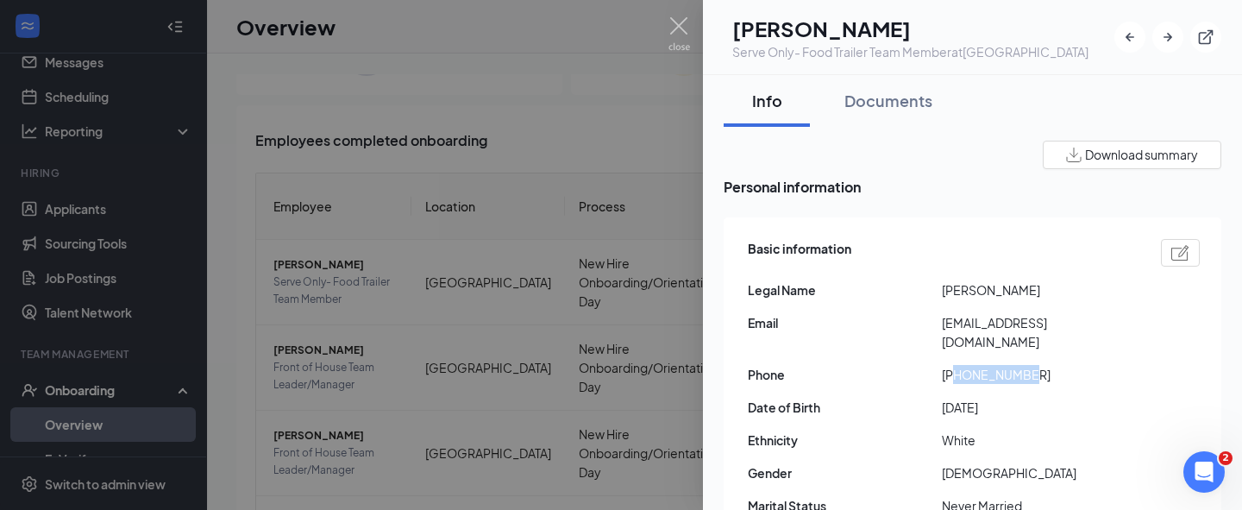
click at [1039, 365] on span "[PHONE_NUMBER]" at bounding box center [1039, 374] width 194 height 19
